Goal: Obtain resource: Download file/media

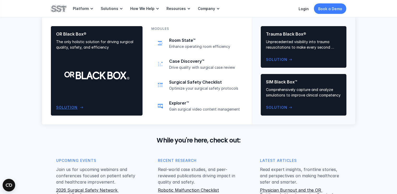
click at [94, 75] on div "OR Black Box® The only holistic solution for driving surgical quality, safety, …" at bounding box center [96, 70] width 81 height 79
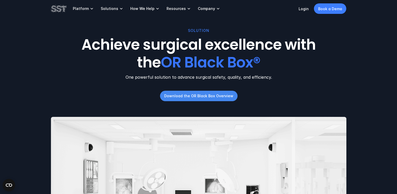
click at [223, 96] on p "Download the OR Black Box Overview" at bounding box center [198, 95] width 69 height 5
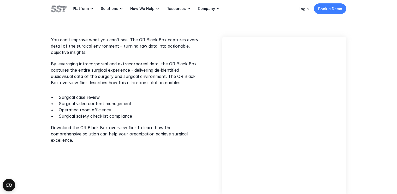
scroll to position [157, 0]
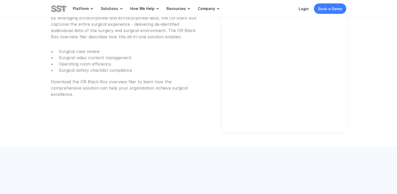
scroll to position [260, 0]
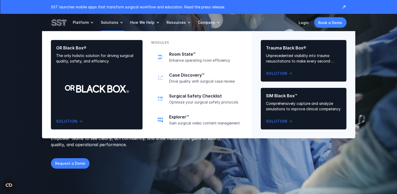
click at [102, 20] on link "Solutions" at bounding box center [112, 22] width 23 height 17
